Goal: Information Seeking & Learning: Check status

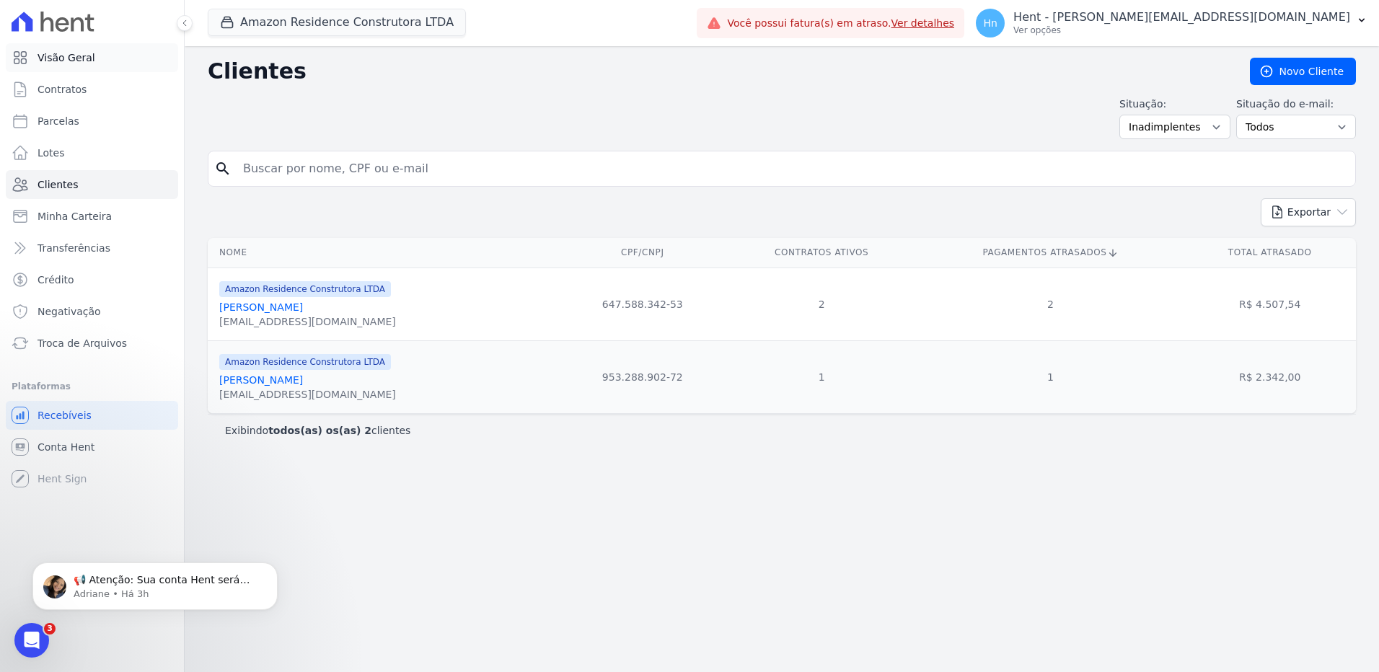
click at [66, 63] on span "Visão Geral" at bounding box center [67, 57] width 58 height 14
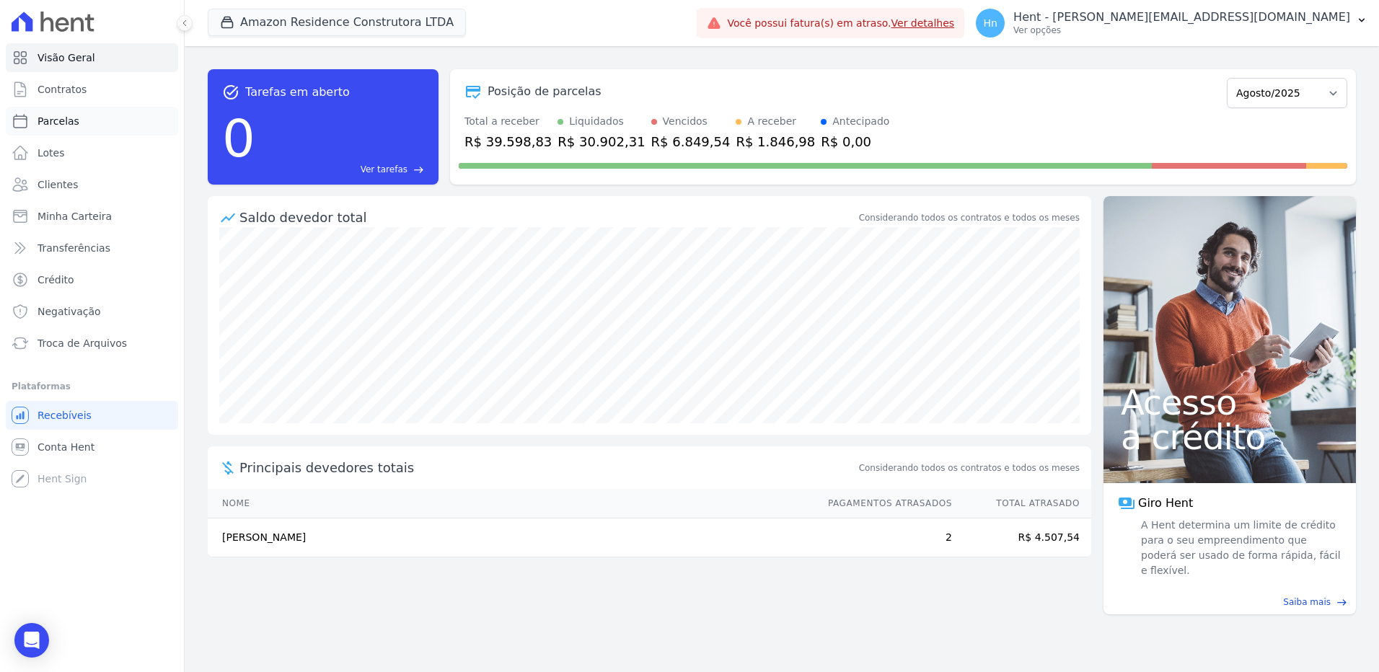
click at [49, 120] on span "Parcelas" at bounding box center [59, 121] width 42 height 14
select select
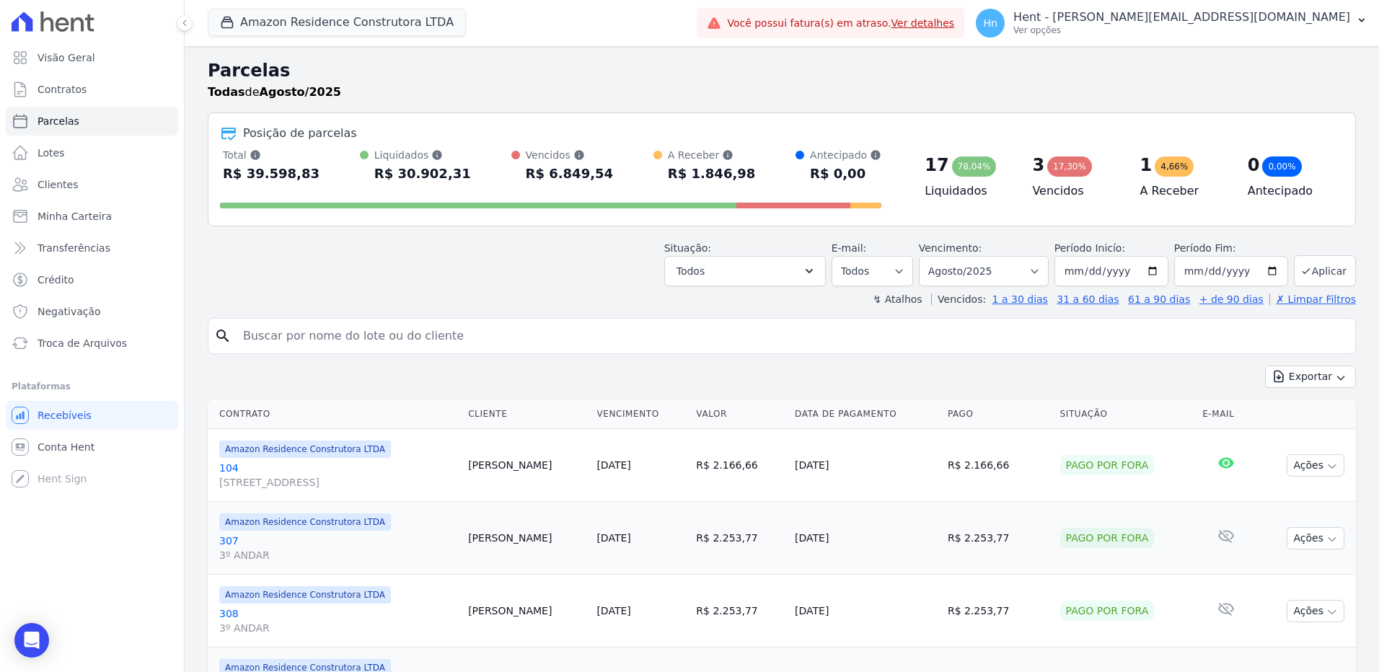
drag, startPoint x: 594, startPoint y: 171, endPoint x: 517, endPoint y: 181, distance: 78.6
click at [517, 181] on div "Total Soma das parcelas pagas, vencidas, em aberto e agendadas. Não considera p…" at bounding box center [551, 167] width 662 height 38
click at [75, 56] on span "Visão Geral" at bounding box center [67, 57] width 58 height 14
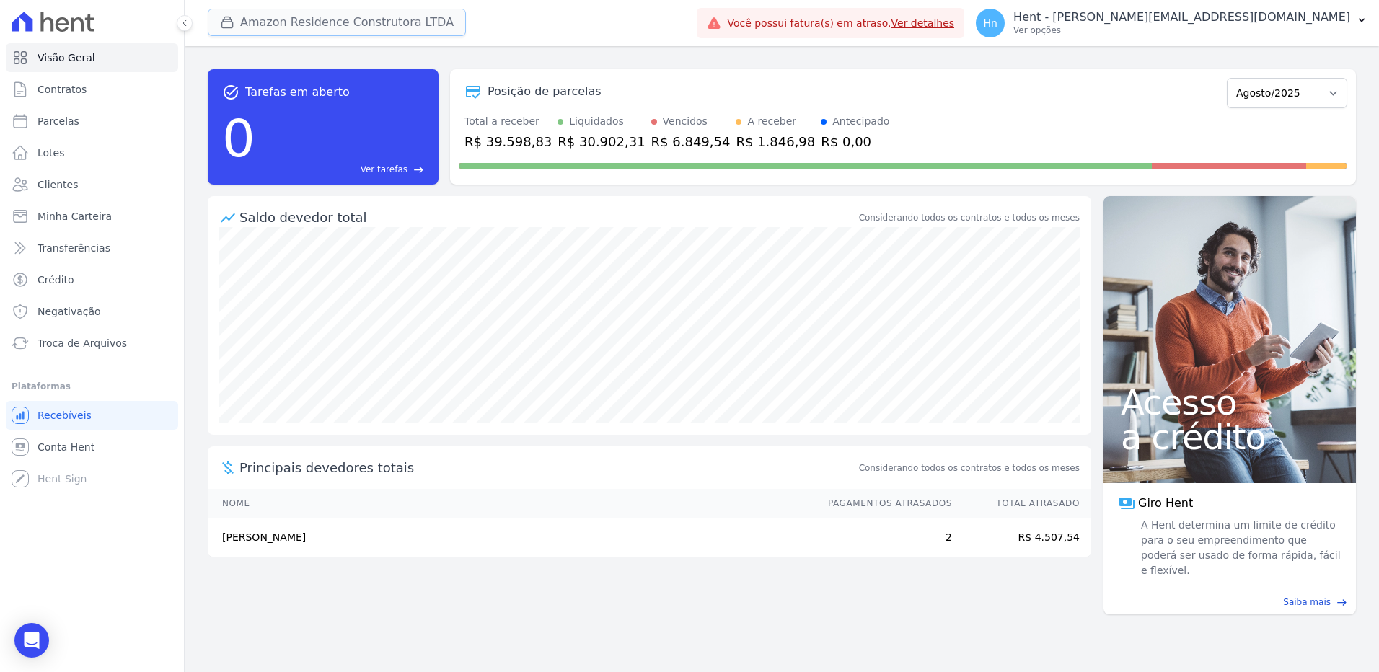
click at [289, 24] on button "Amazon Residence Construtora LTDA" at bounding box center [337, 22] width 258 height 27
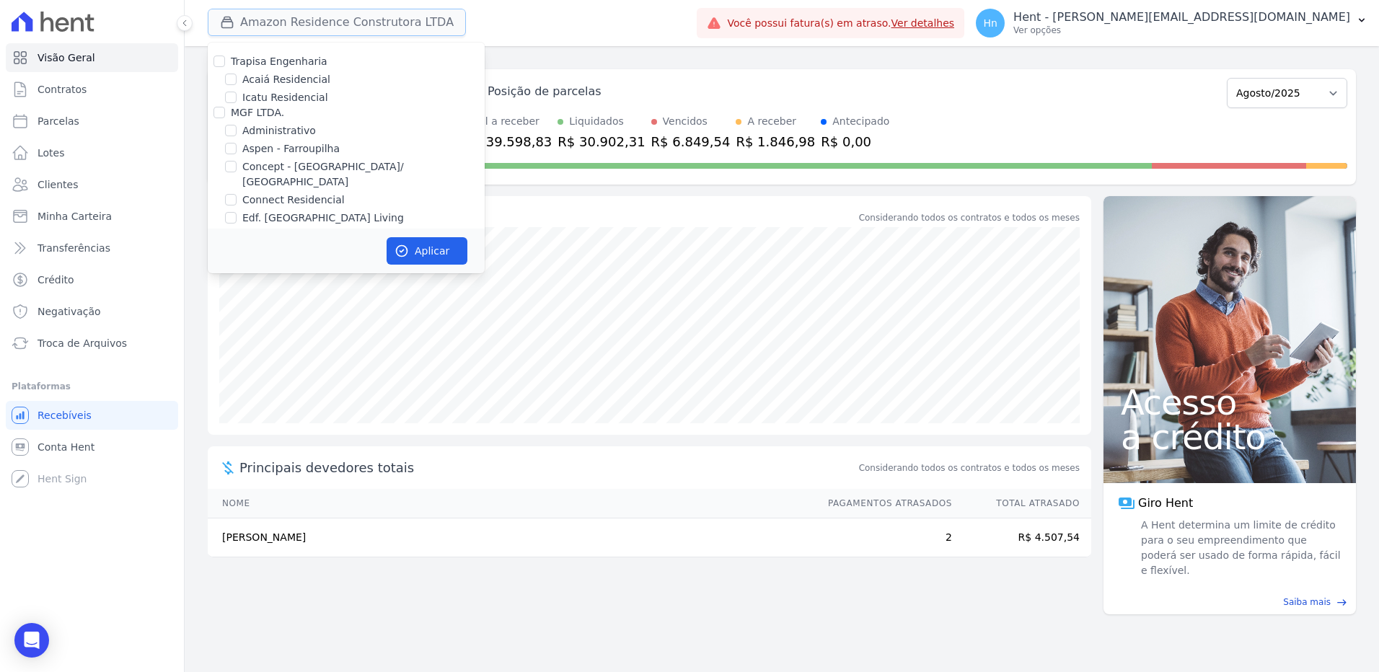
click at [289, 24] on button "Amazon Residence Construtora LTDA" at bounding box center [337, 22] width 258 height 27
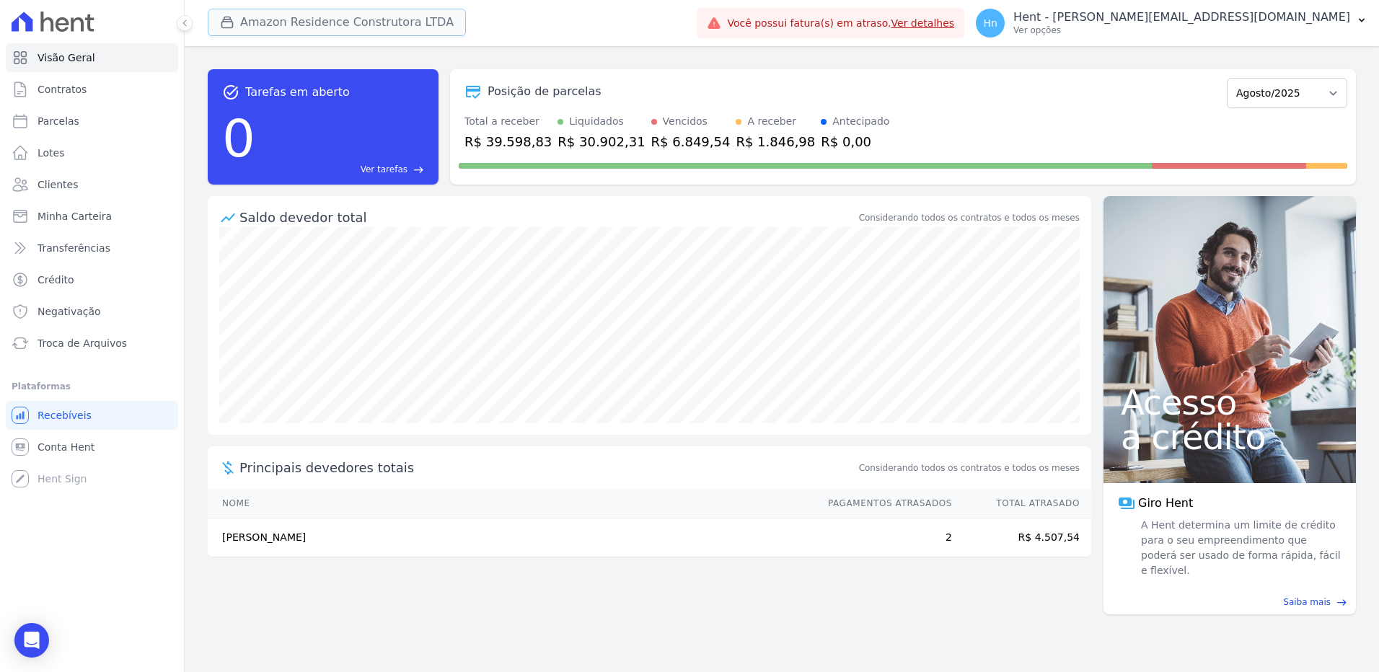
click at [245, 23] on button "Amazon Residence Construtora LTDA" at bounding box center [337, 22] width 258 height 27
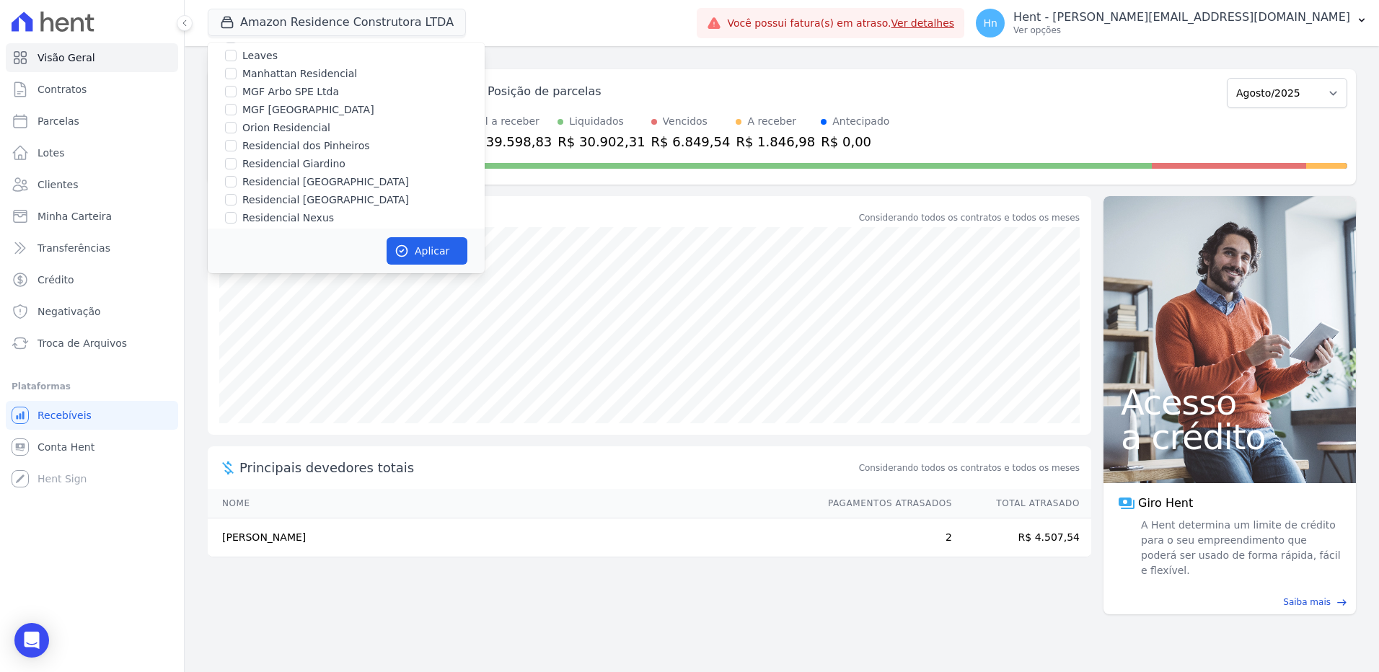
scroll to position [4657, 0]
click at [220, 250] on input "Mais Lar" at bounding box center [220, 256] width 12 height 12
checkbox input "true"
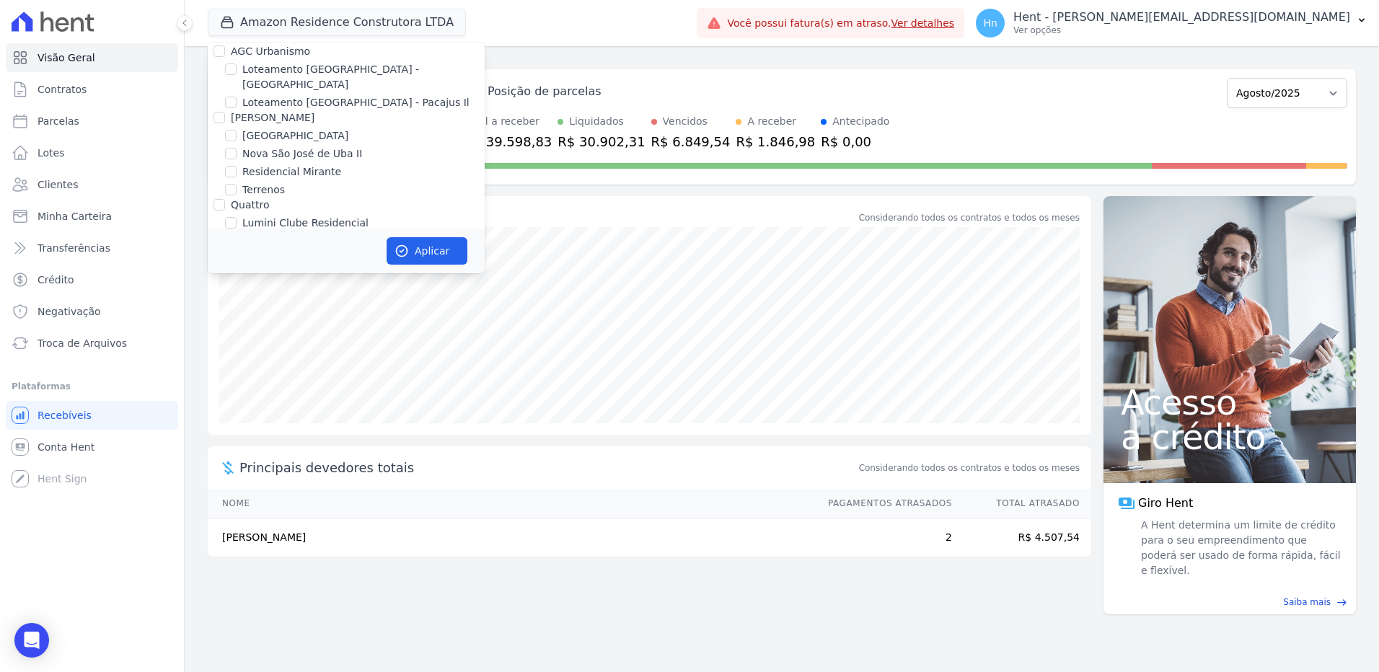
checkbox input "true"
click at [220, 250] on input "Mais Lar" at bounding box center [220, 256] width 12 height 12
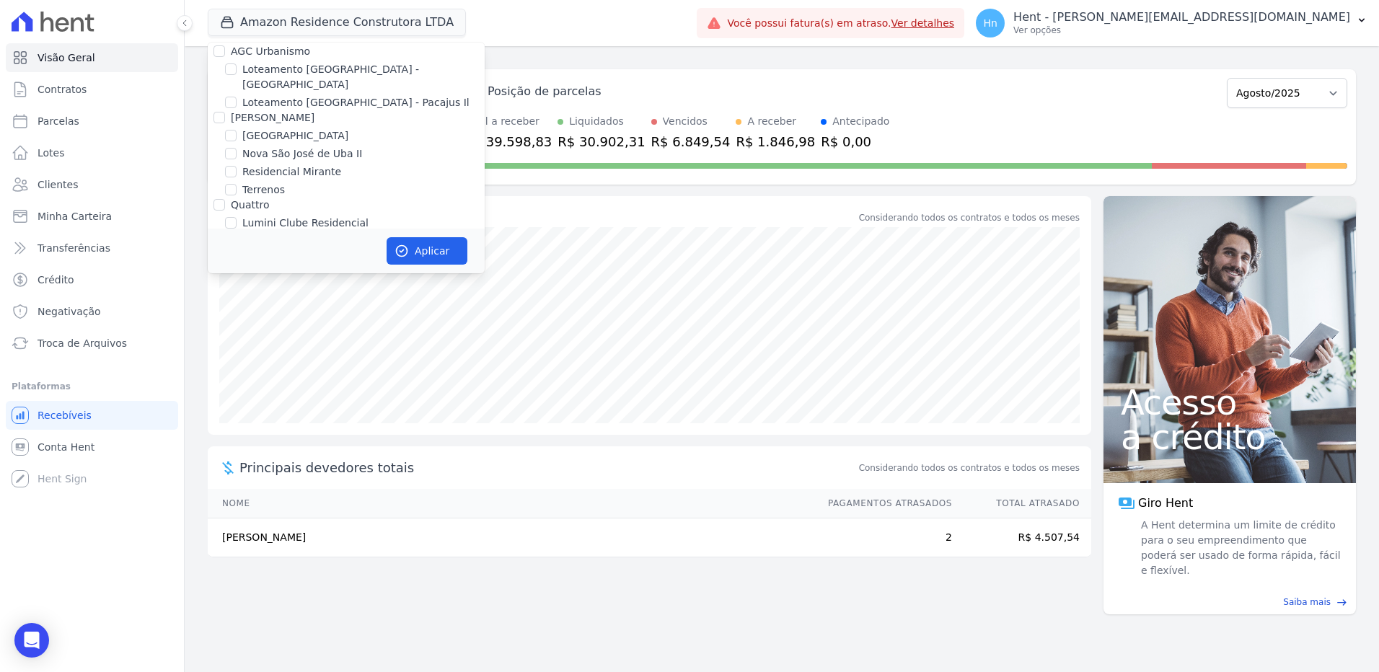
checkbox input "false"
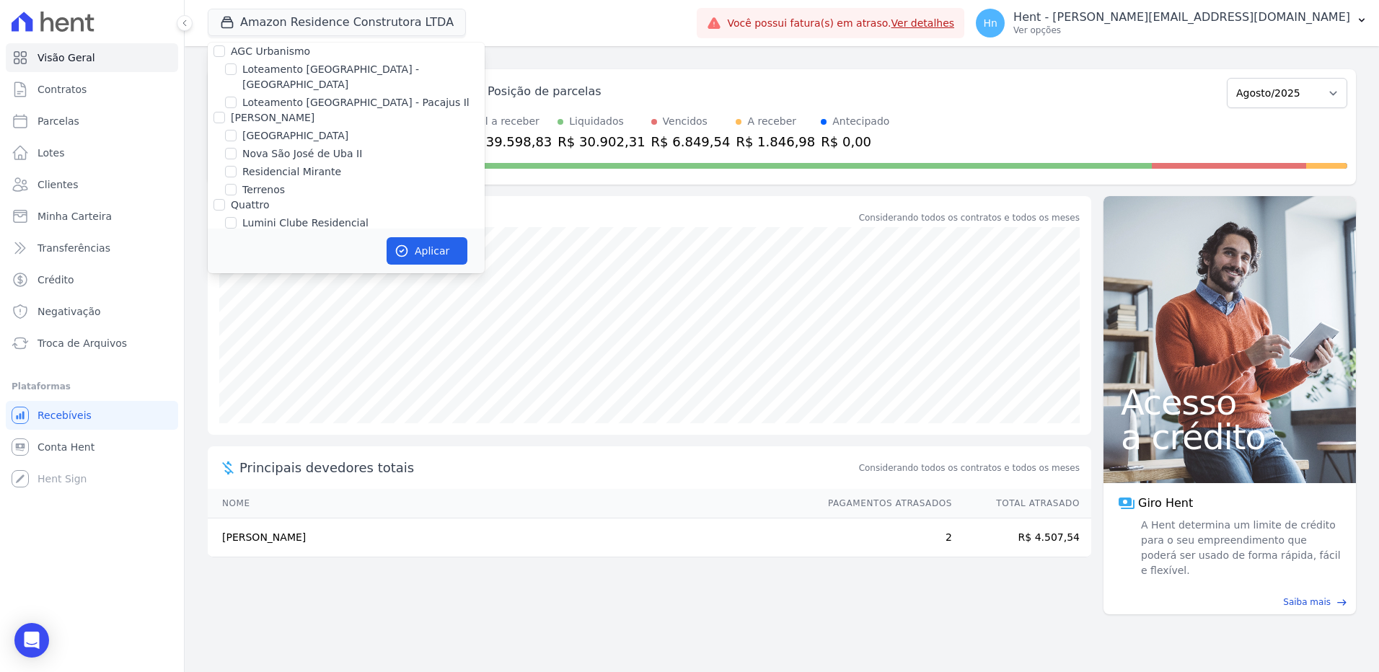
checkbox input "false"
click at [233, 304] on input "Mugango - Viva Iguaçu" at bounding box center [231, 310] width 12 height 12
checkbox input "true"
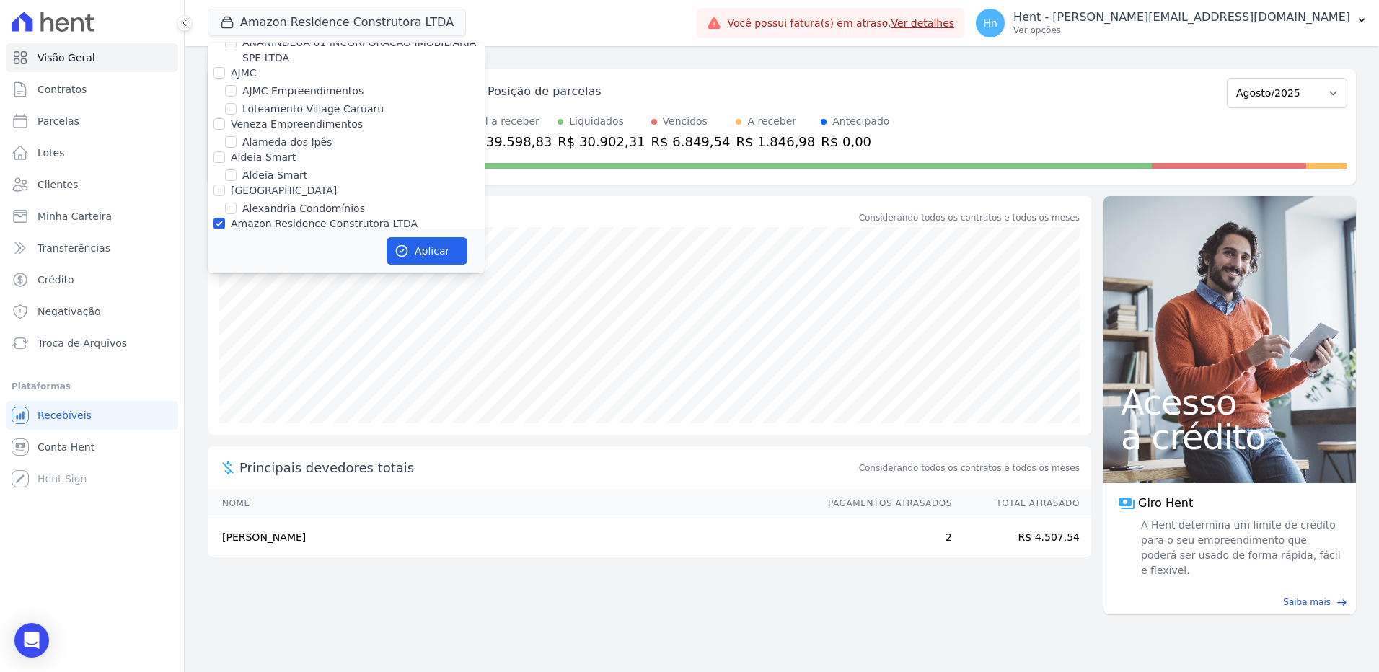
click at [229, 236] on input "Amazon Residence Construtora LTDA" at bounding box center [231, 242] width 12 height 12
checkbox input "false"
click at [434, 254] on button "Aplicar" at bounding box center [427, 250] width 81 height 27
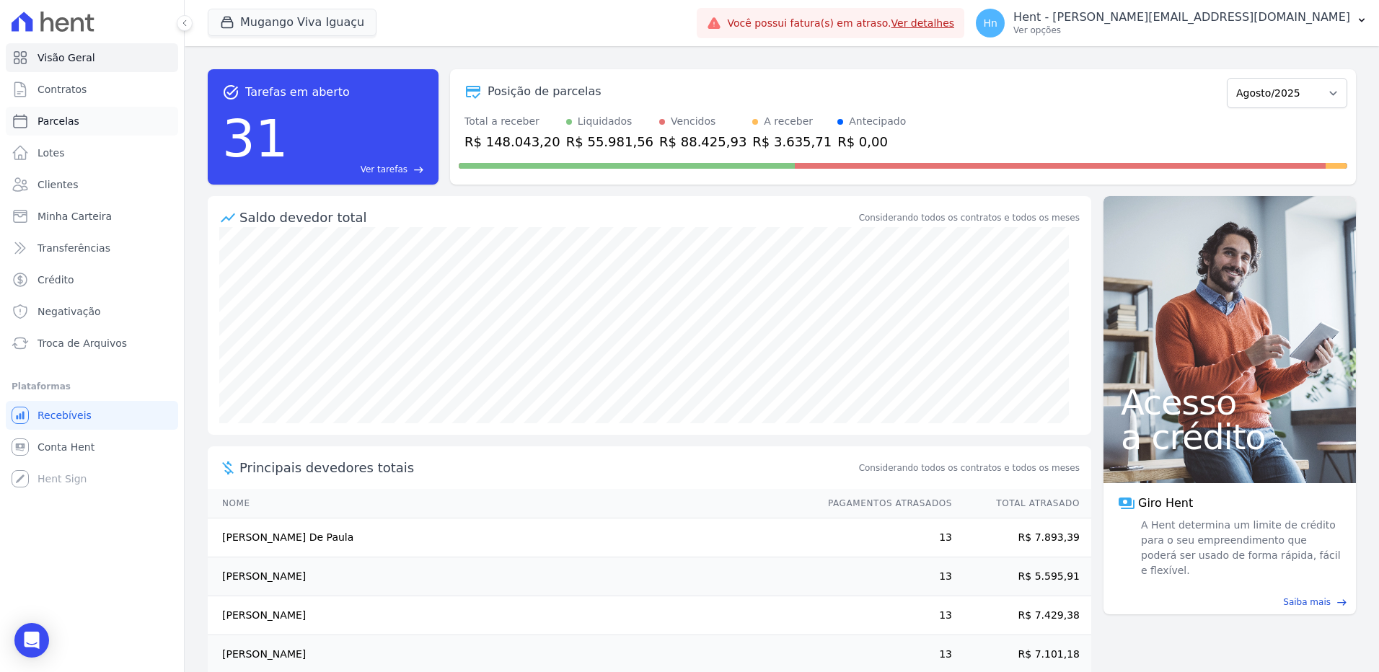
click at [74, 122] on span "Parcelas" at bounding box center [59, 121] width 42 height 14
select select
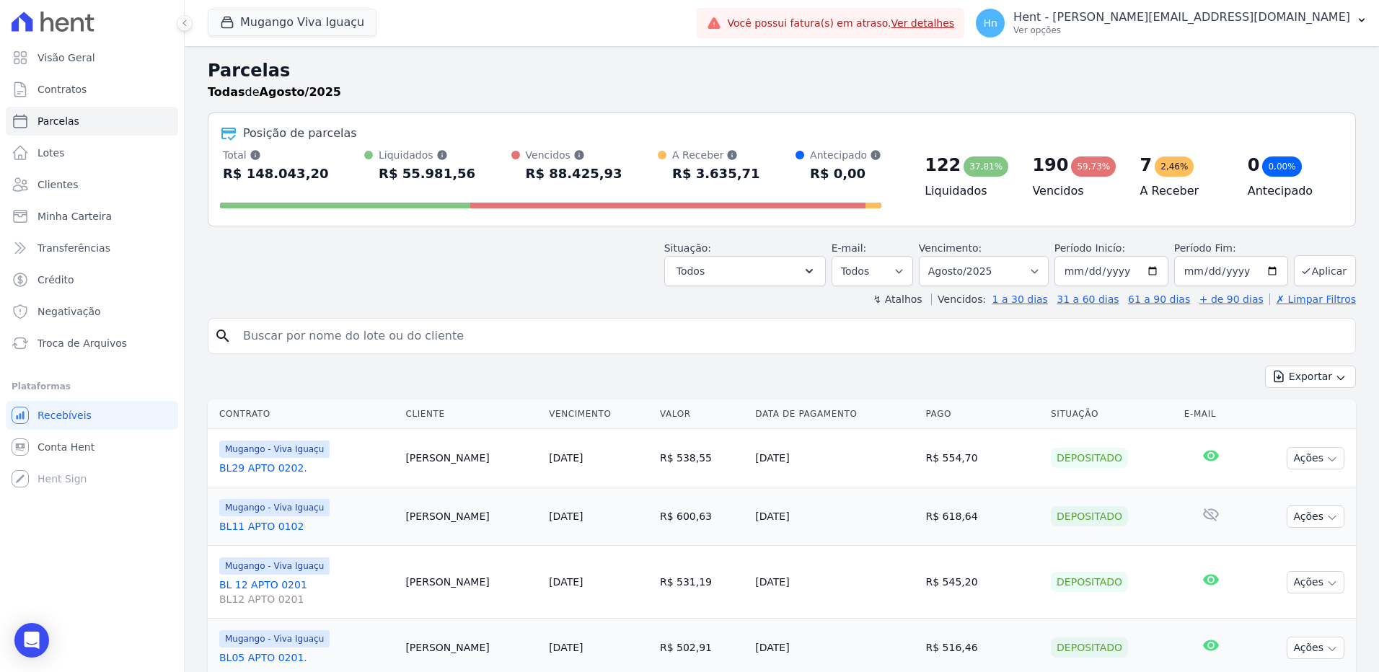
click at [917, 270] on input "2025-08-01" at bounding box center [1112, 271] width 114 height 30
type input "2025-01-01"
click at [917, 268] on button "Aplicar" at bounding box center [1325, 270] width 62 height 31
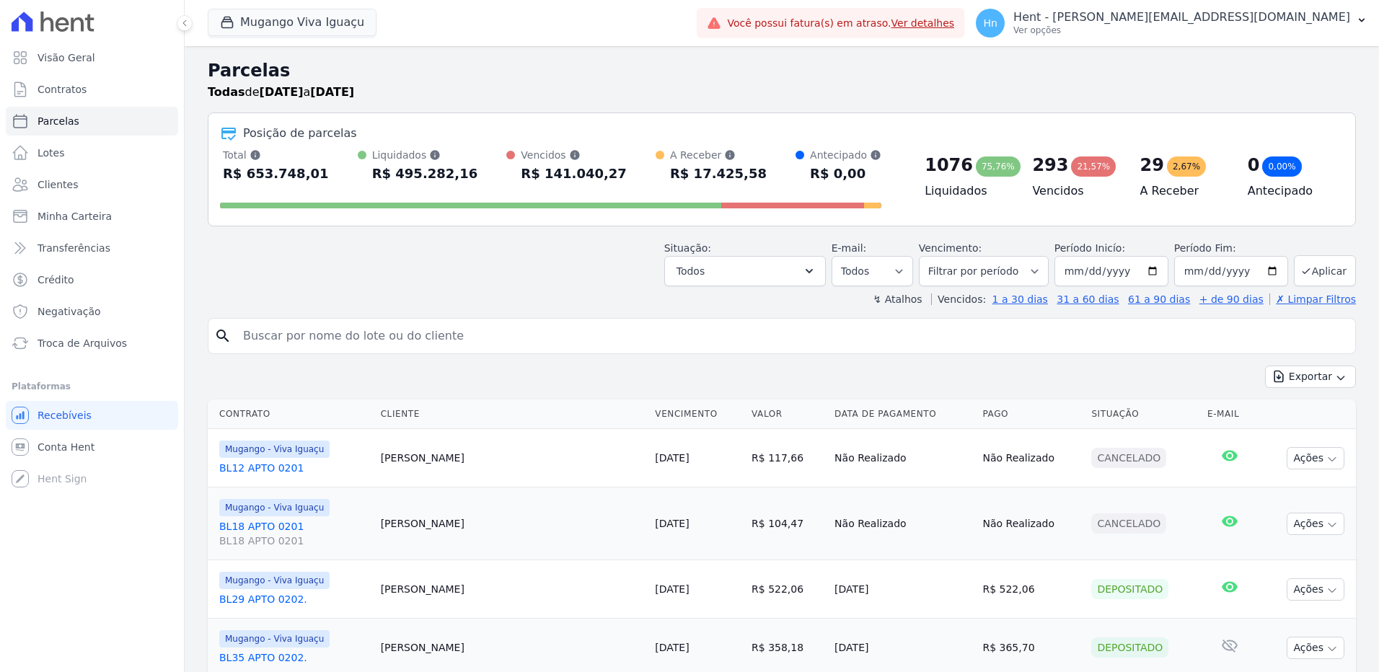
select select
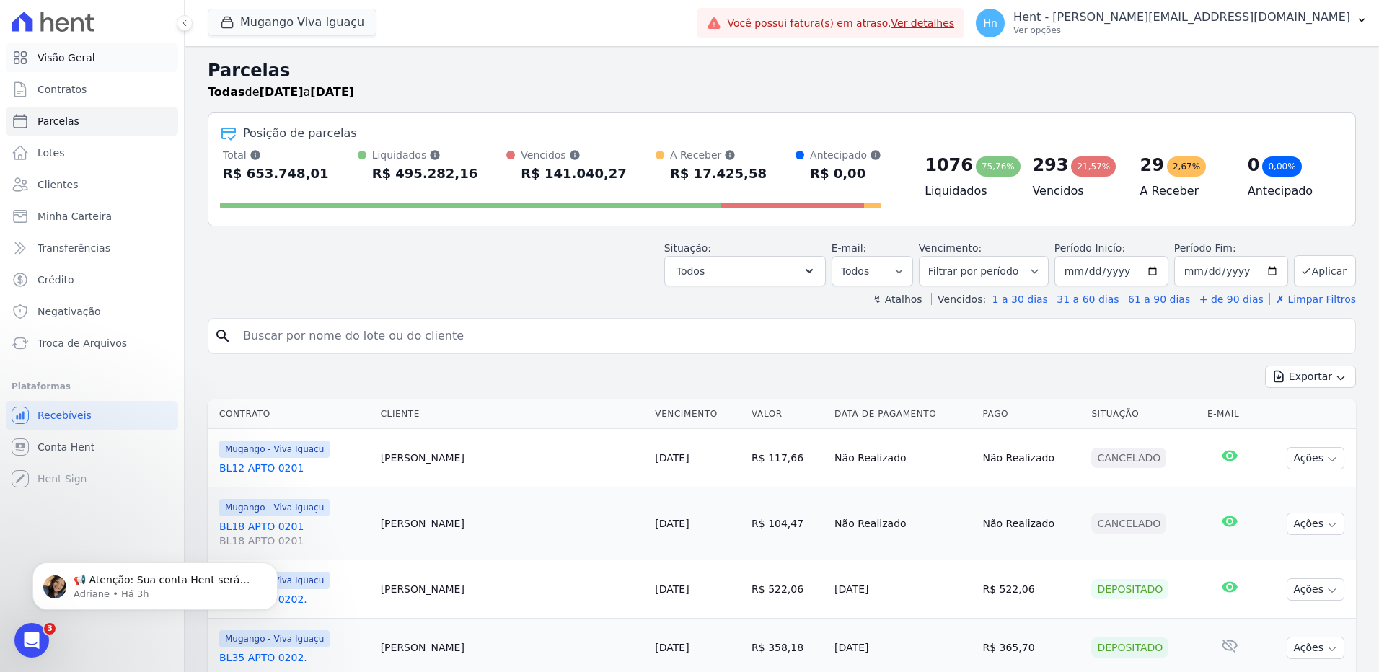
click at [82, 60] on span "Visão Geral" at bounding box center [67, 57] width 58 height 14
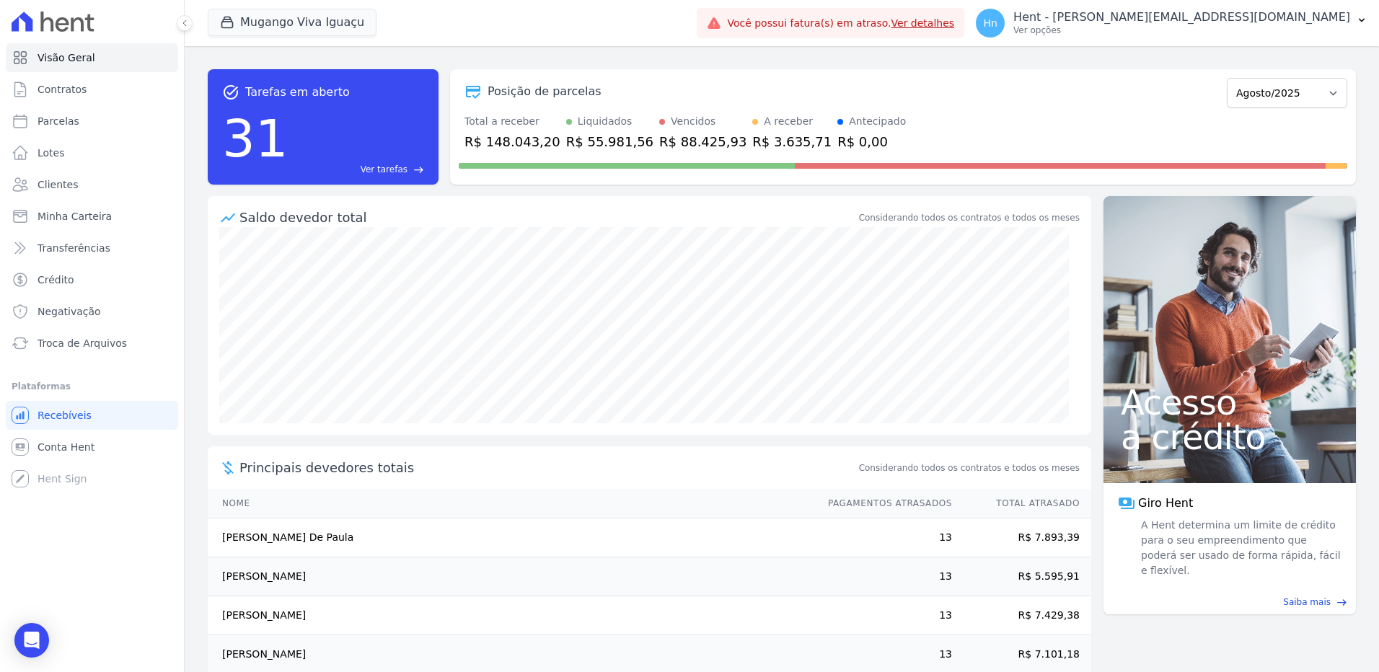
click at [774, 361] on div at bounding box center [650, 331] width 884 height 208
click at [58, 118] on span "Parcelas" at bounding box center [59, 121] width 42 height 14
select select
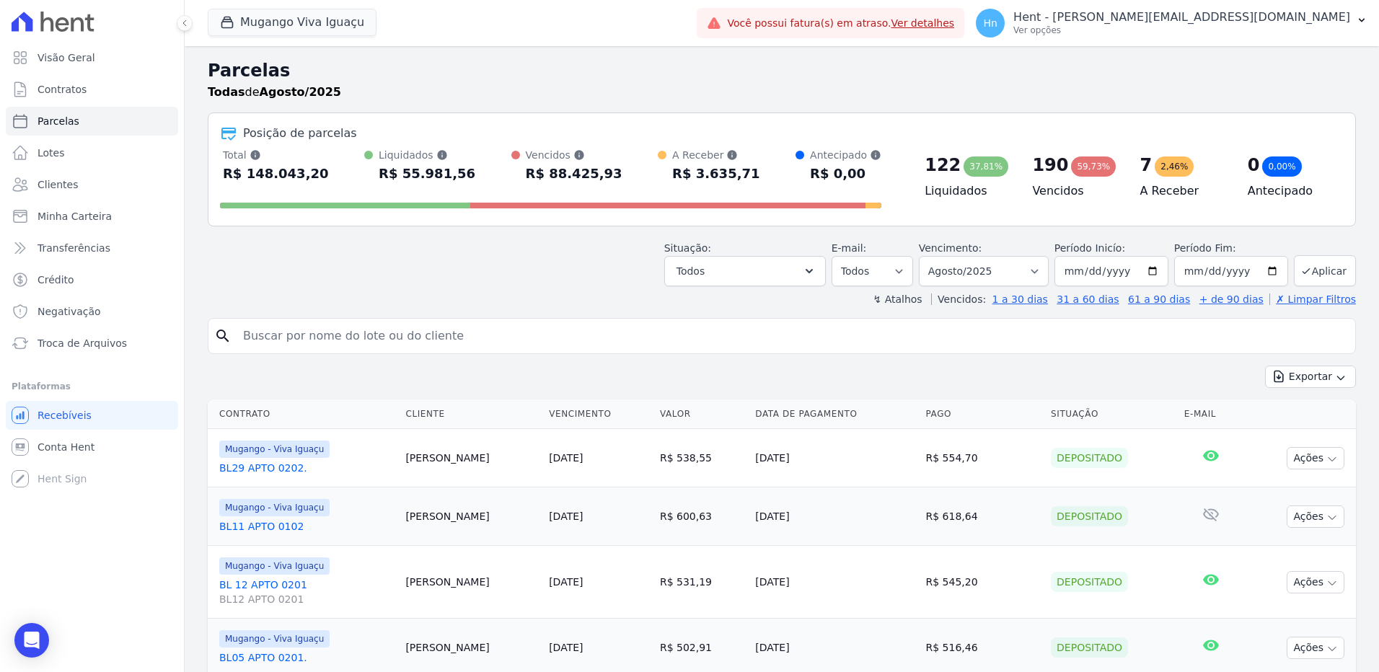
drag, startPoint x: 1311, startPoint y: 181, endPoint x: 239, endPoint y: 129, distance: 1073.2
copy div "Posição de parcelas Total Soma das parcelas pagas, vencidas, em aberto e agenda…"
click at [332, 263] on div "Situação: Agendado Em Aberto Pago Processando Cancelado Vencido Transferindo De…" at bounding box center [782, 260] width 1148 height 51
